Goal: Information Seeking & Learning: Learn about a topic

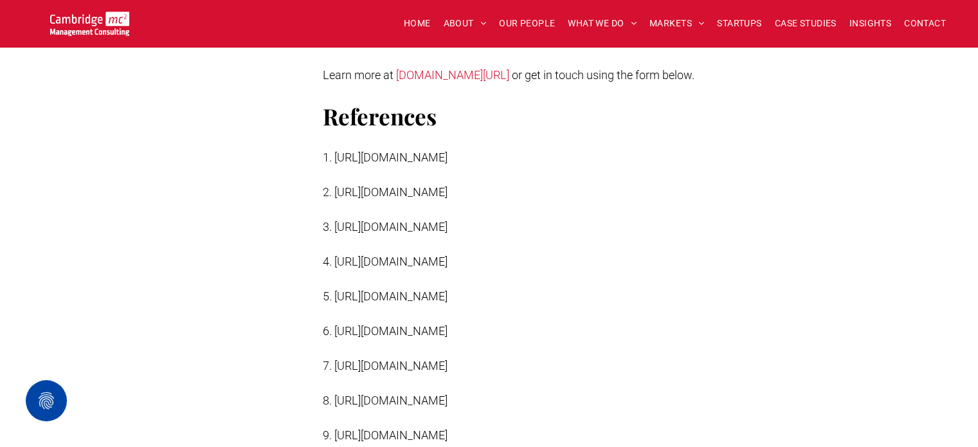
scroll to position [3448, 0]
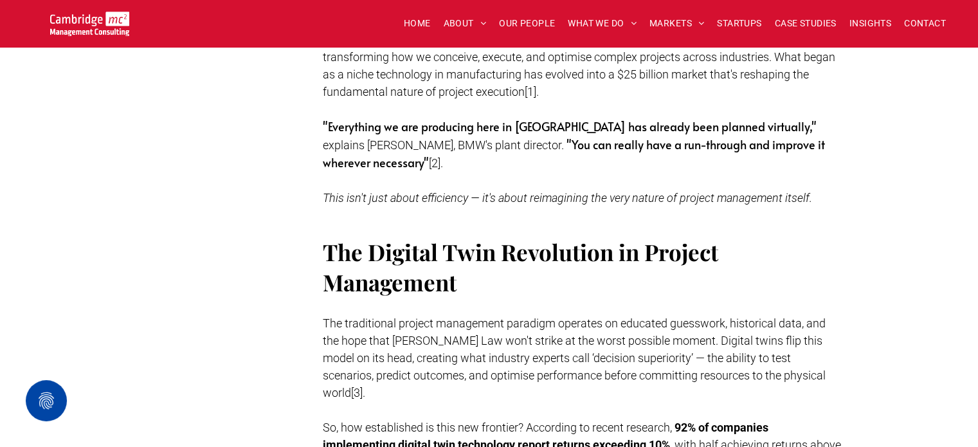
scroll to position [929, 0]
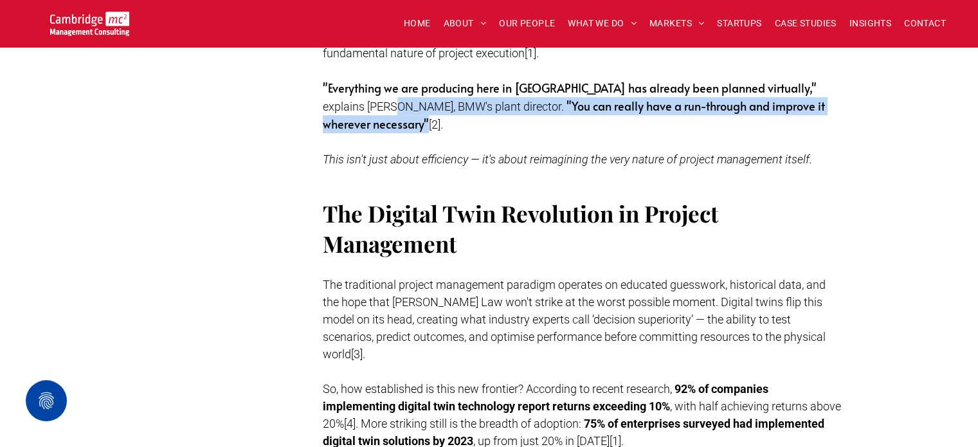
drag, startPoint x: 971, startPoint y: 90, endPoint x: 970, endPoint y: 102, distance: 12.3
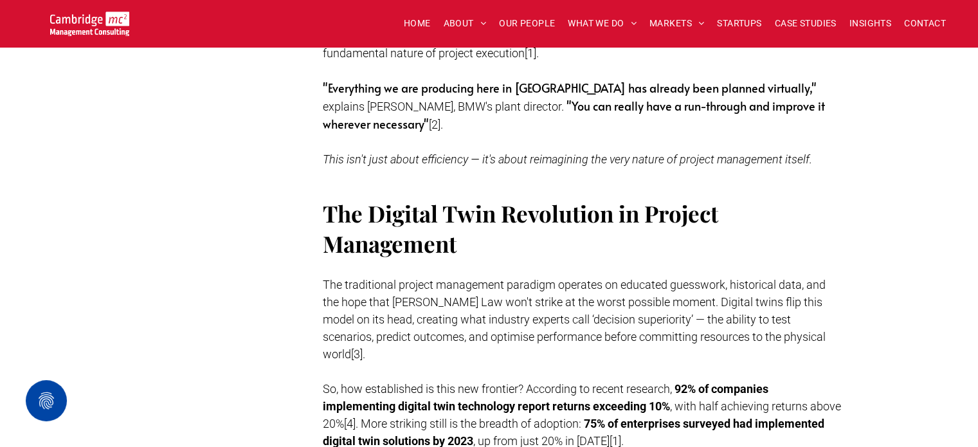
click at [630, 243] on h2 "The Digital Twin Revolution in Project Management" at bounding box center [583, 213] width 520 height 91
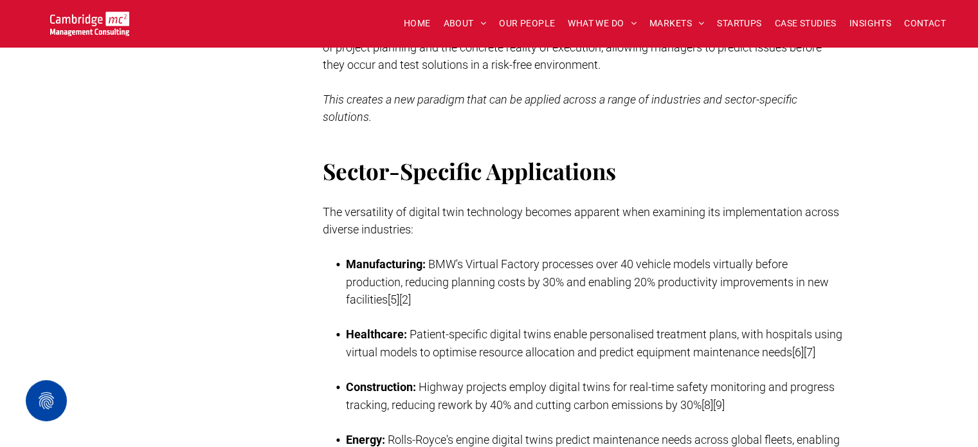
scroll to position [1384, 0]
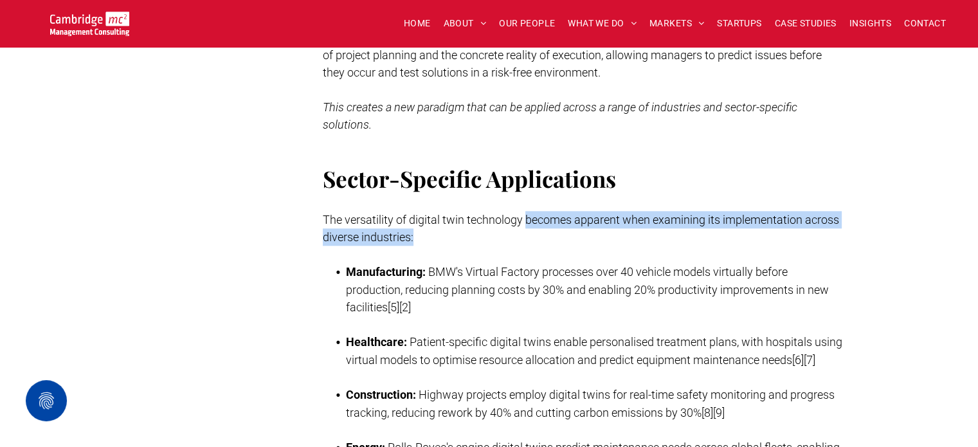
drag, startPoint x: 527, startPoint y: 201, endPoint x: 530, endPoint y: 212, distance: 12.0
click at [530, 212] on p "The versatility of digital twin technology becomes apparent when examining its …" at bounding box center [583, 220] width 520 height 52
copy span "becomes apparent when examining its implementation across diverse industries:"
